Goal: Book appointment/travel/reservation

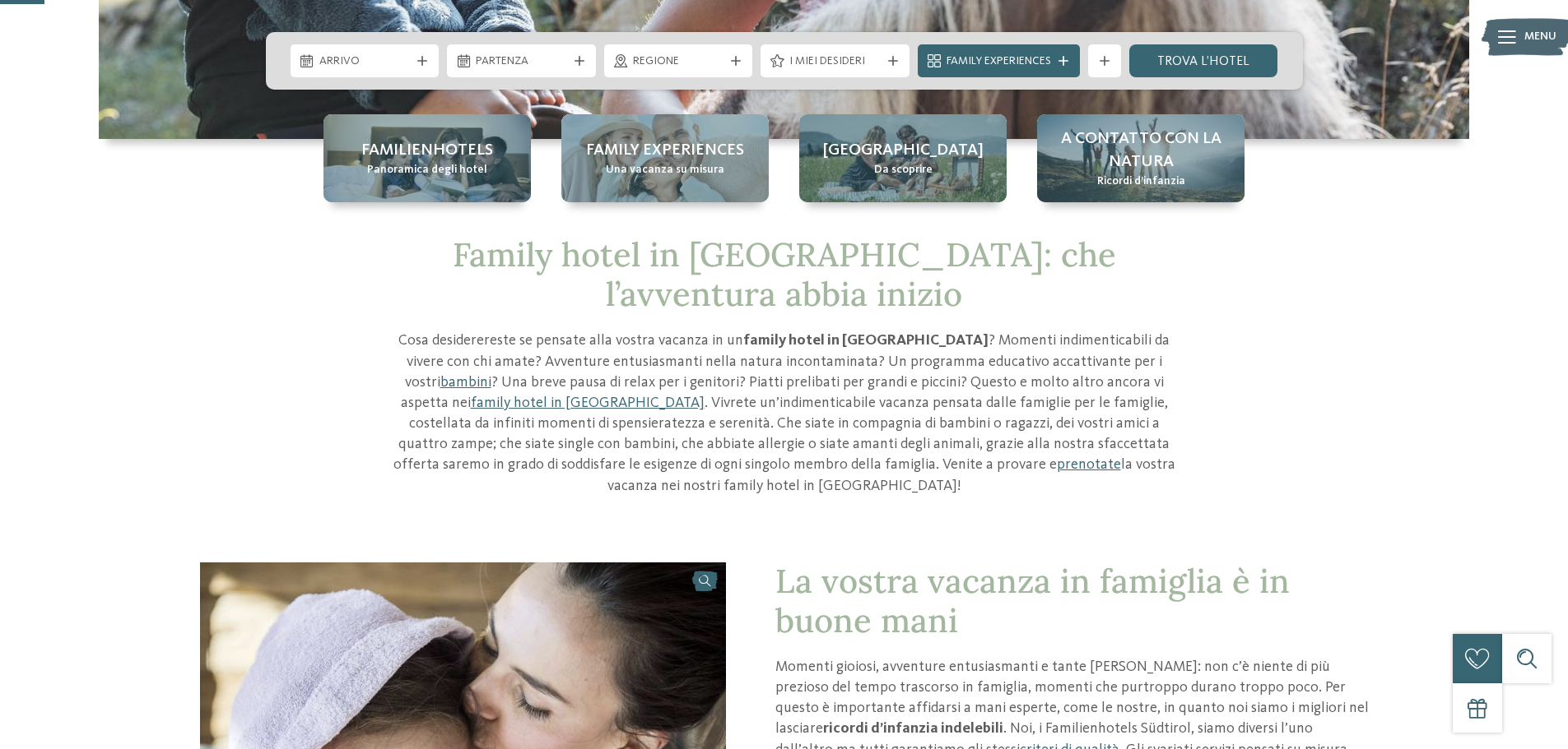
scroll to position [82, 0]
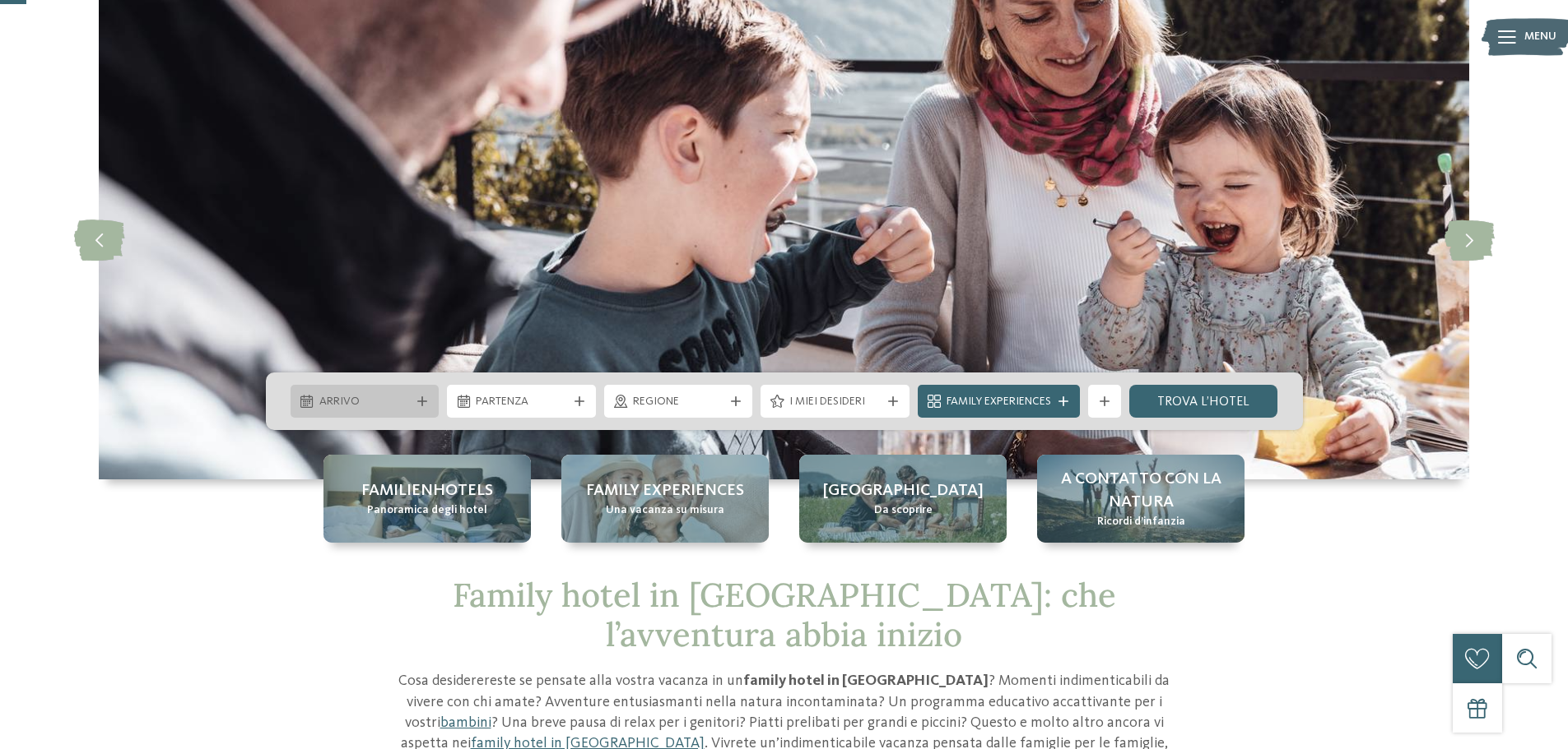
click at [401, 401] on span "Arrivo" at bounding box center [365, 402] width 91 height 16
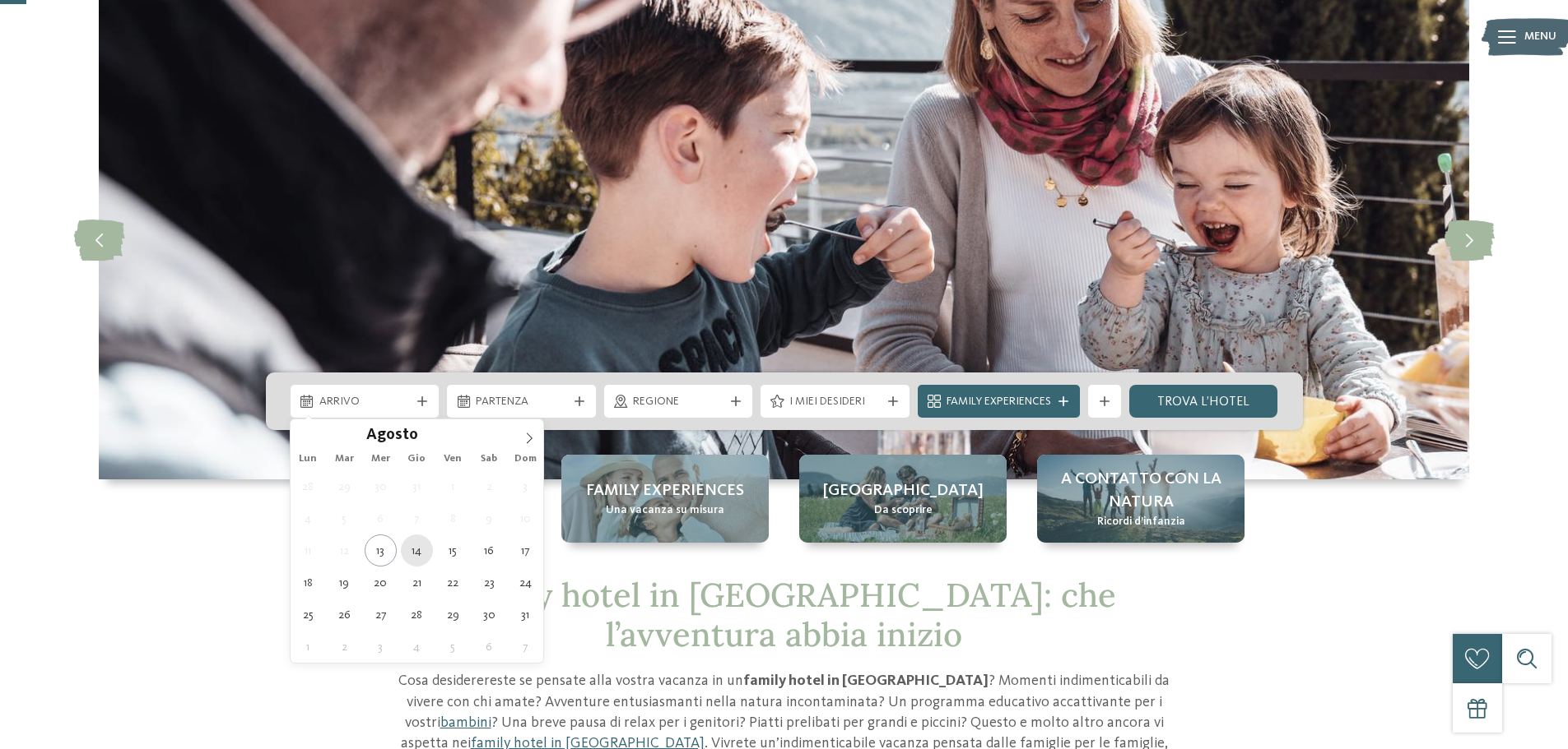
type div "[DATE]"
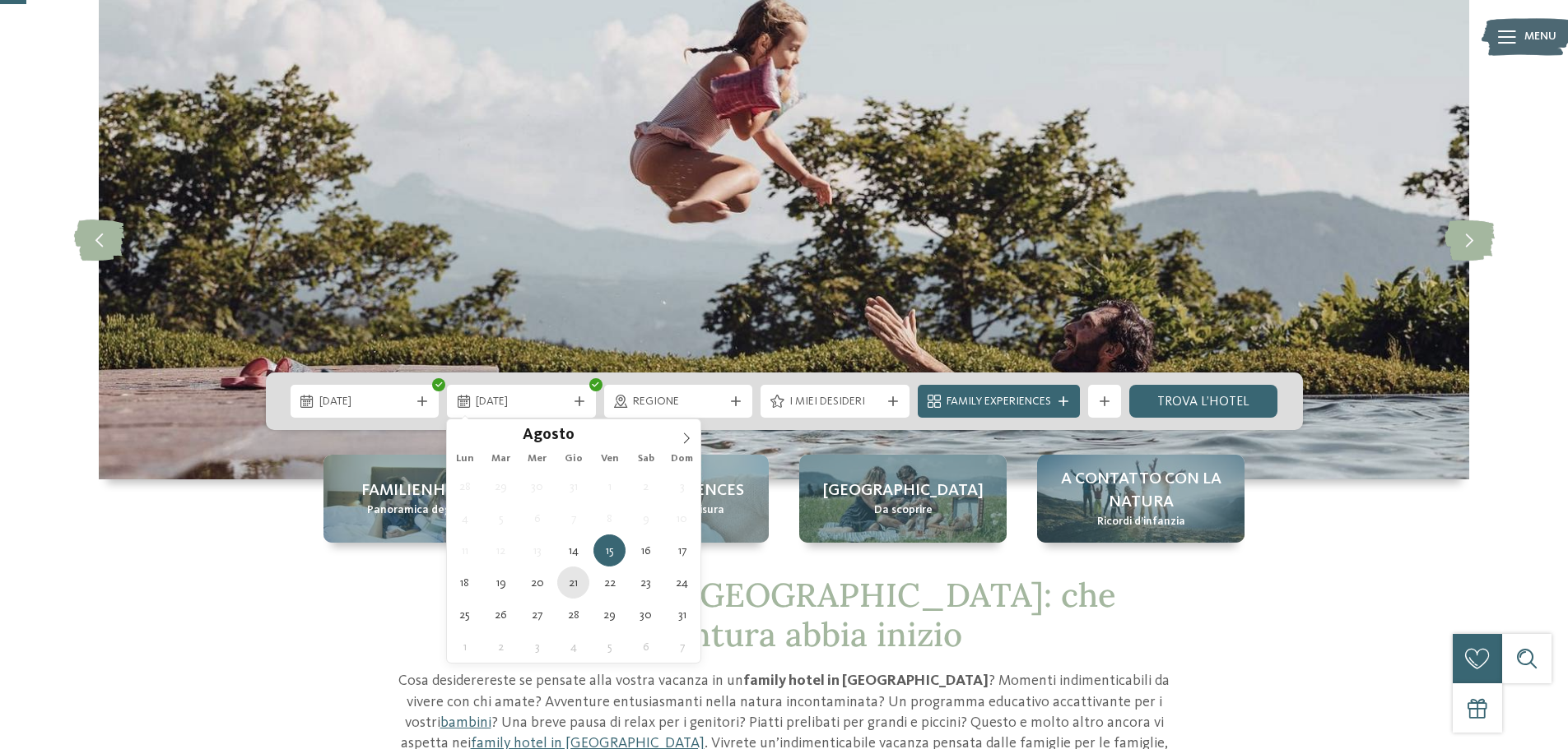
type div "[DATE]"
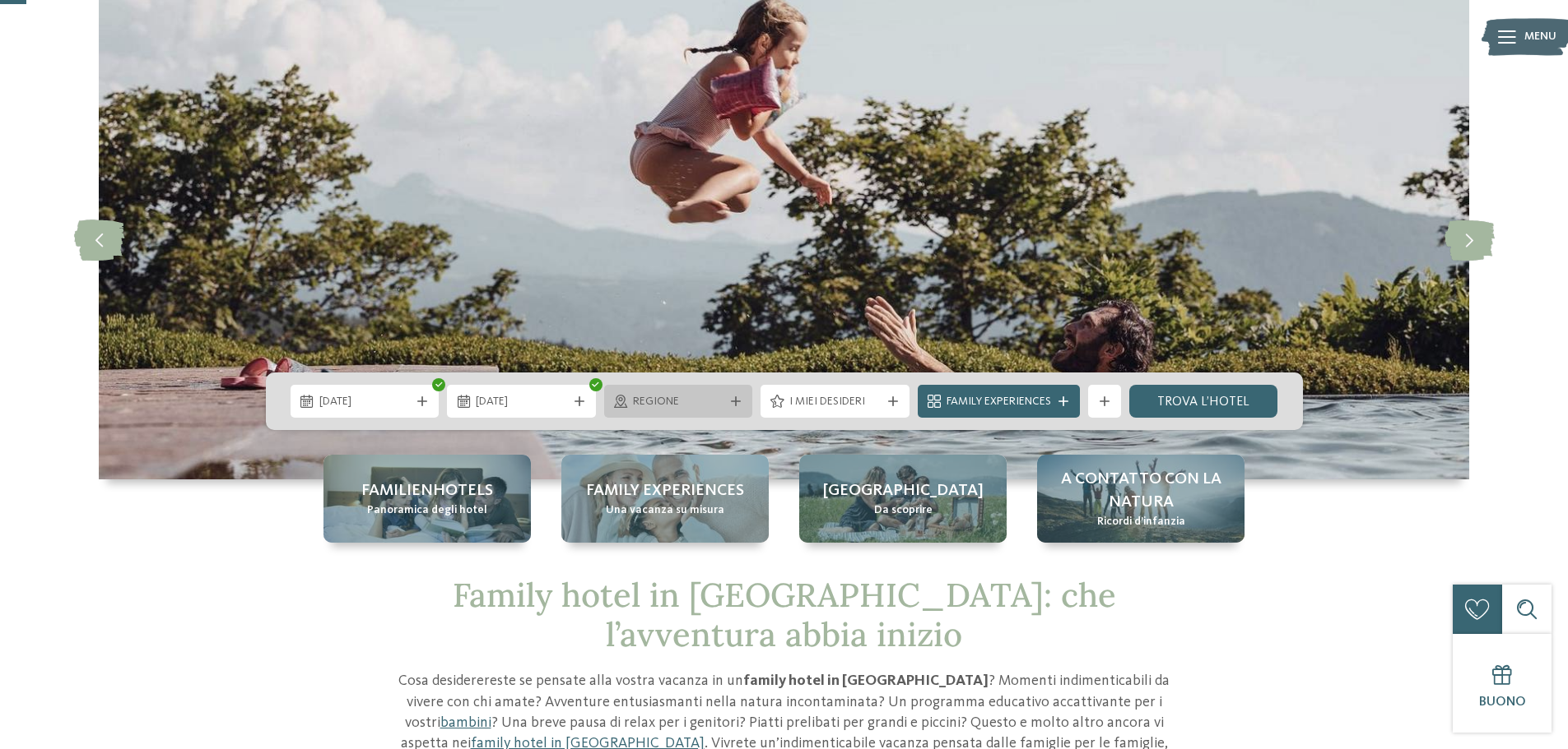
click at [702, 392] on div "Regione" at bounding box center [678, 401] width 100 height 18
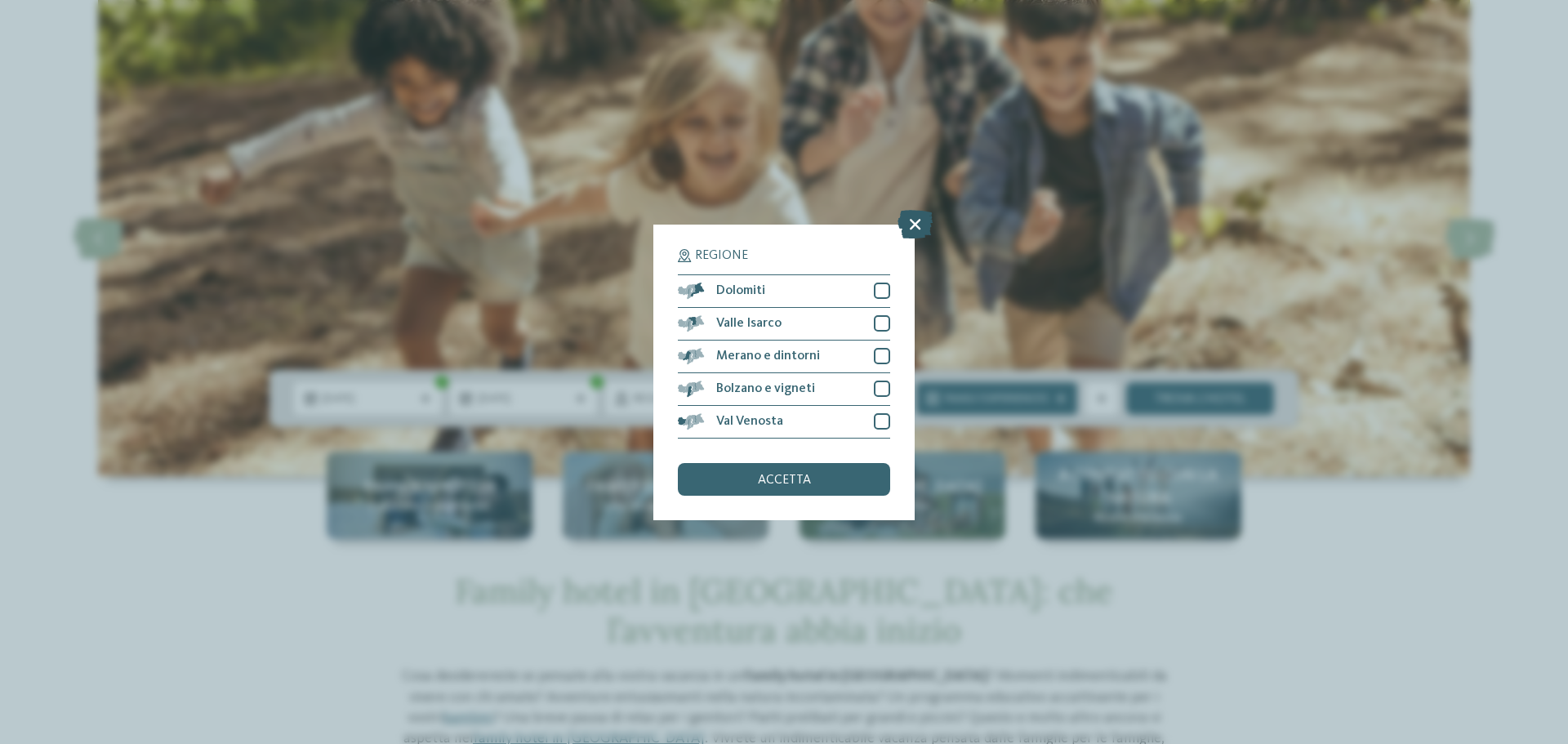
click at [923, 224] on icon at bounding box center [915, 224] width 35 height 29
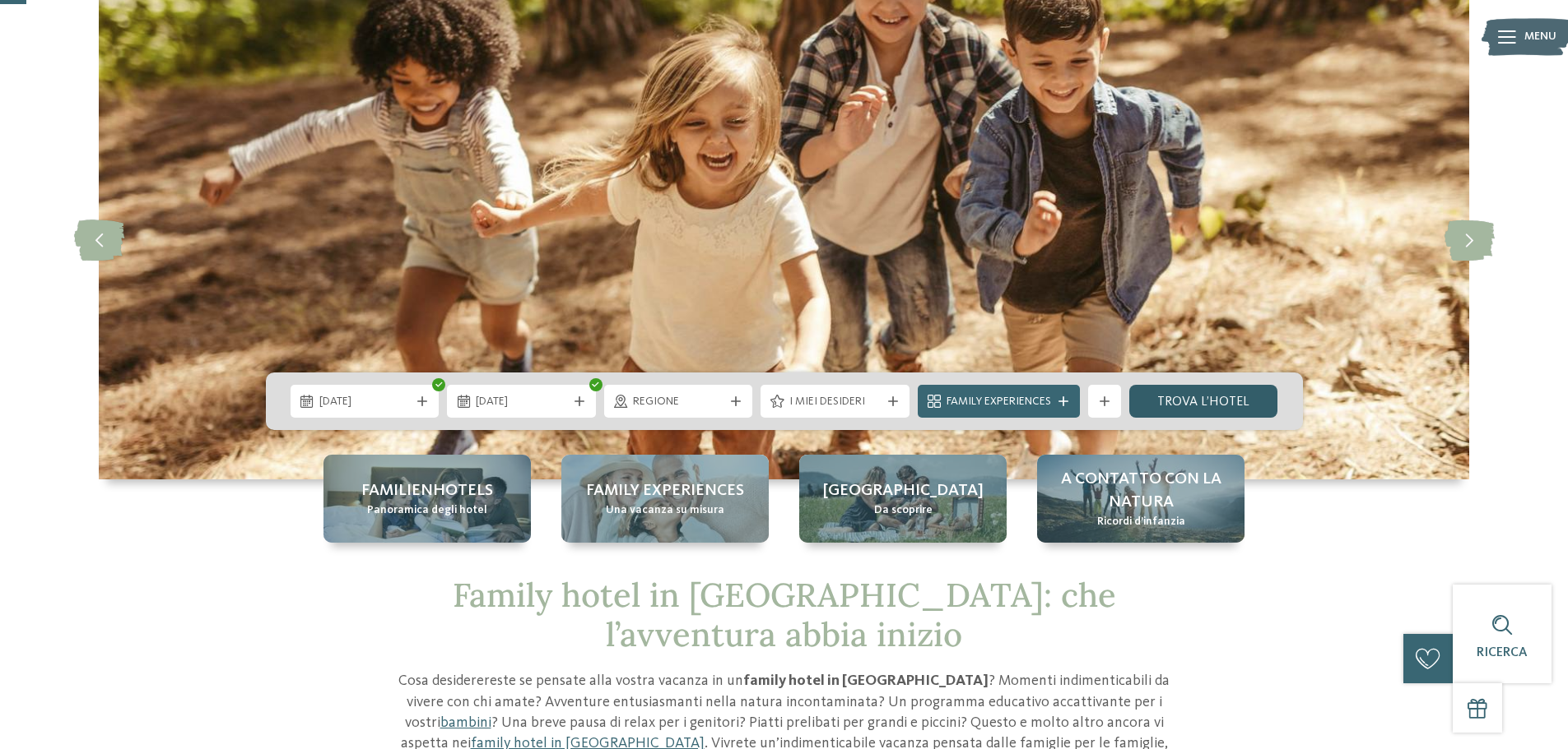
click at [1200, 398] on link "trova l’hotel" at bounding box center [1203, 401] width 149 height 33
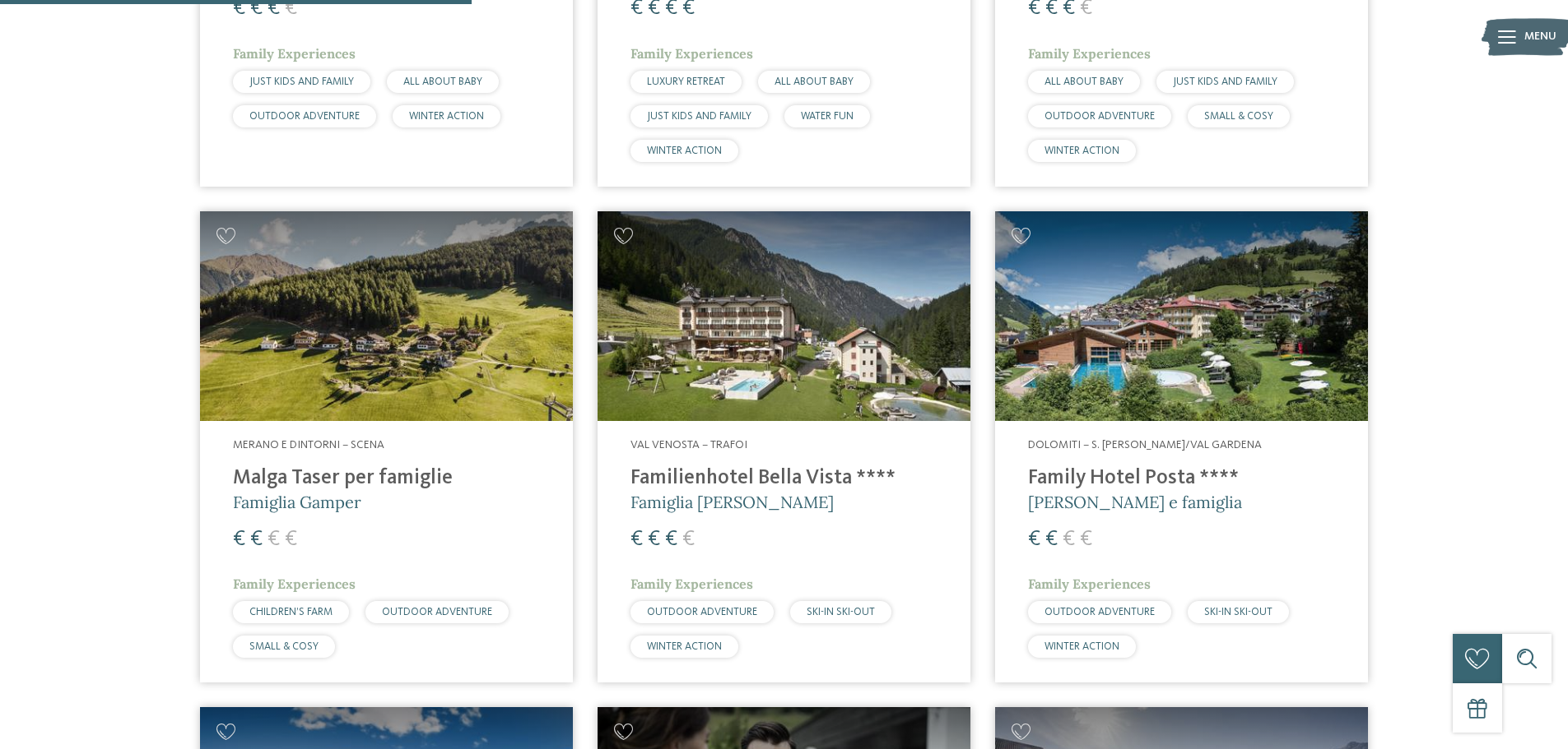
scroll to position [1527, 0]
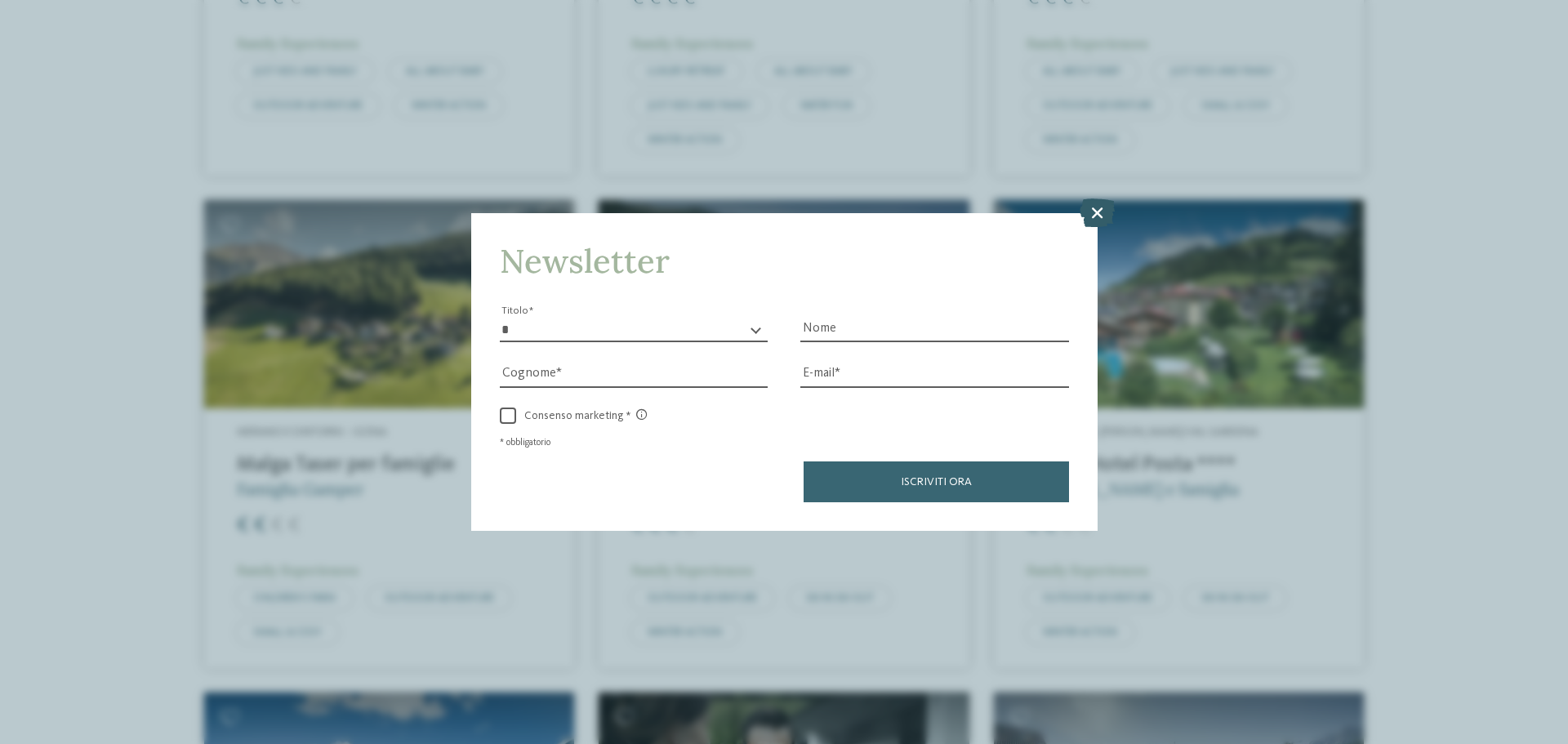
click at [1110, 220] on icon at bounding box center [1097, 212] width 35 height 29
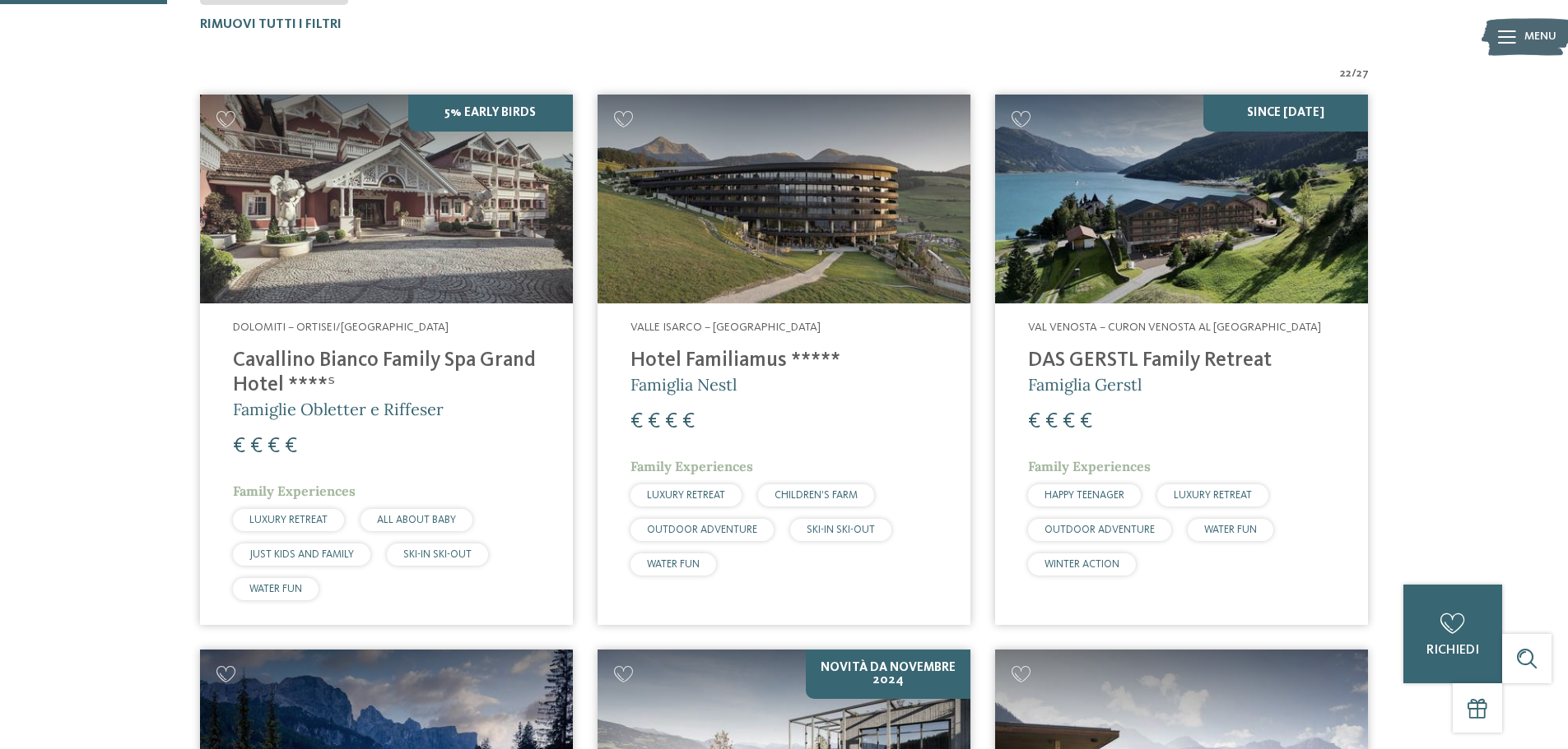
scroll to position [540, 0]
